Goal: Task Accomplishment & Management: Manage account settings

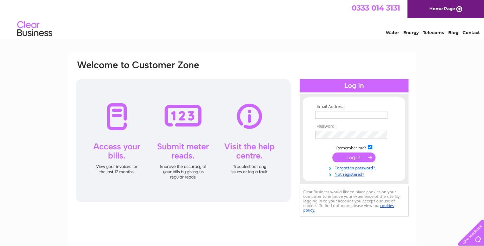
type input "[EMAIL_ADDRESS][DOMAIN_NAME]"
click at [358, 159] on input "submit" at bounding box center [353, 157] width 43 height 10
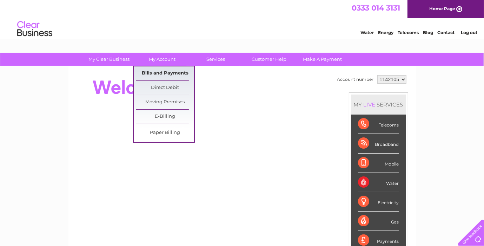
click at [166, 73] on link "Bills and Payments" at bounding box center [165, 73] width 58 height 14
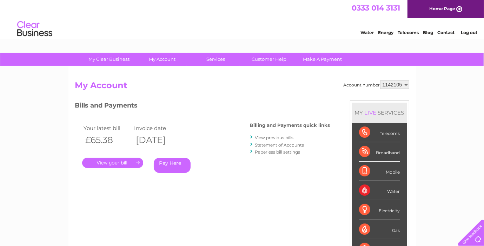
click at [277, 136] on link "View previous bills" at bounding box center [274, 137] width 39 height 5
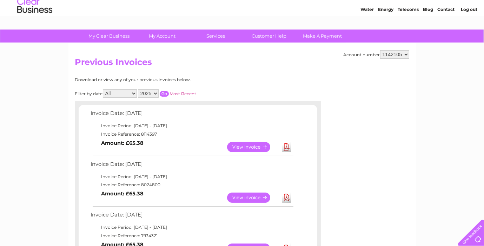
scroll to position [35, 0]
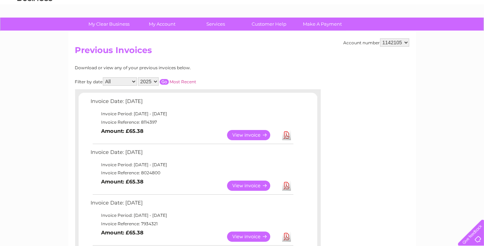
click at [287, 187] on link "Download" at bounding box center [286, 185] width 9 height 10
